Goal: Transaction & Acquisition: Purchase product/service

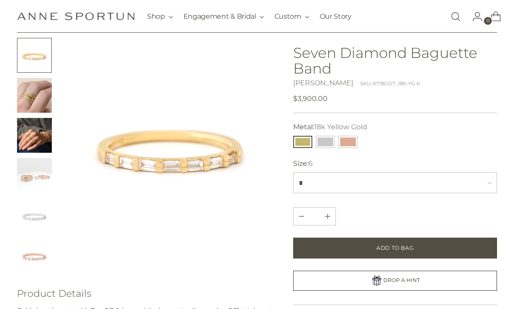
scroll to position [44, 0]
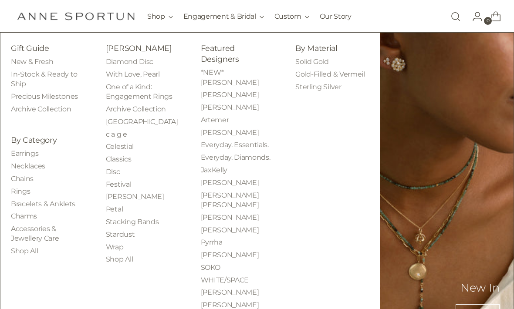
click at [149, 66] on link "Diamond Disc" at bounding box center [129, 61] width 47 height 8
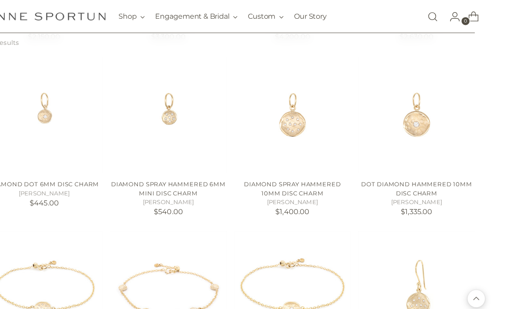
scroll to position [336, 8]
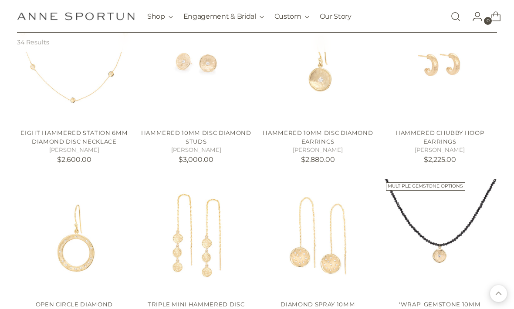
scroll to position [910, 0]
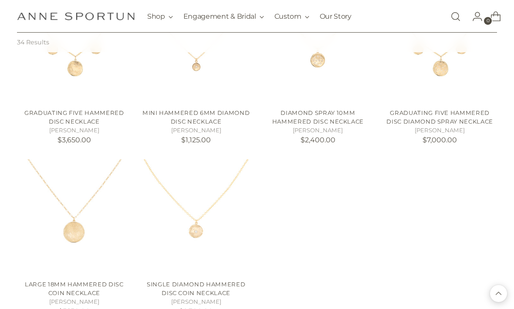
scroll to position [1459, 0]
click at [493, 19] on icon "Open cart modal" at bounding box center [495, 16] width 12 height 12
